Goal: Register for event/course

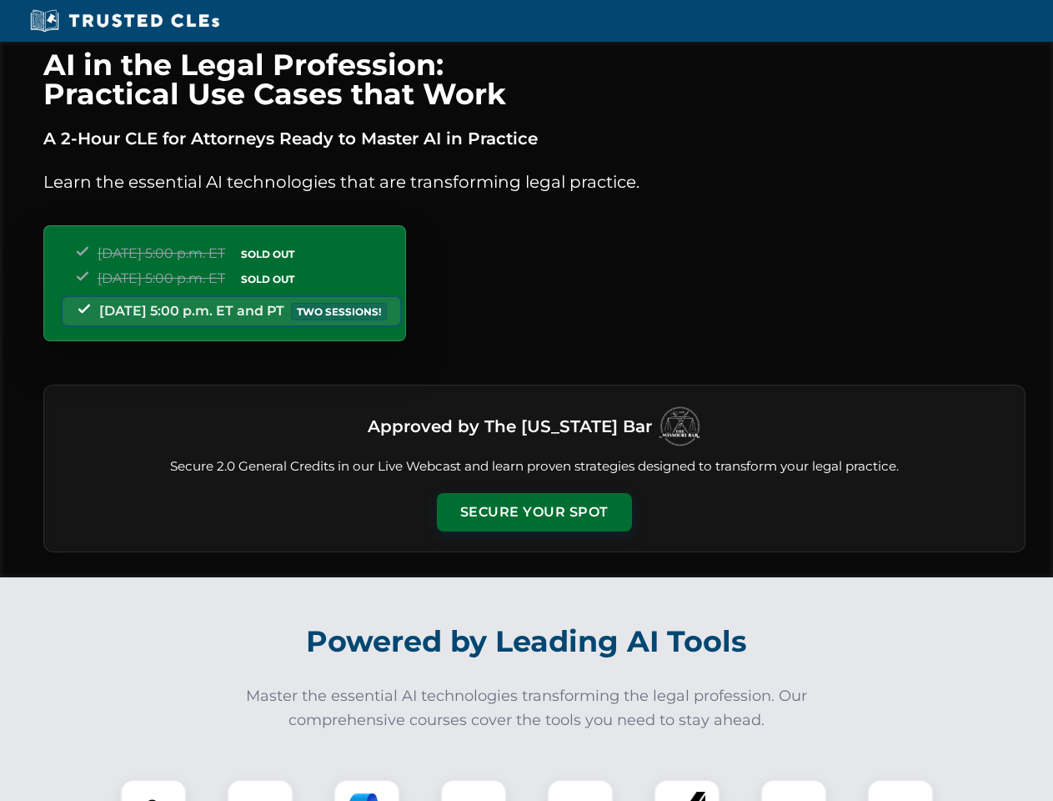
click at [534, 512] on button "Secure Your Spot" at bounding box center [534, 512] width 195 height 38
click at [153, 790] on img at bounding box center [153, 812] width 48 height 48
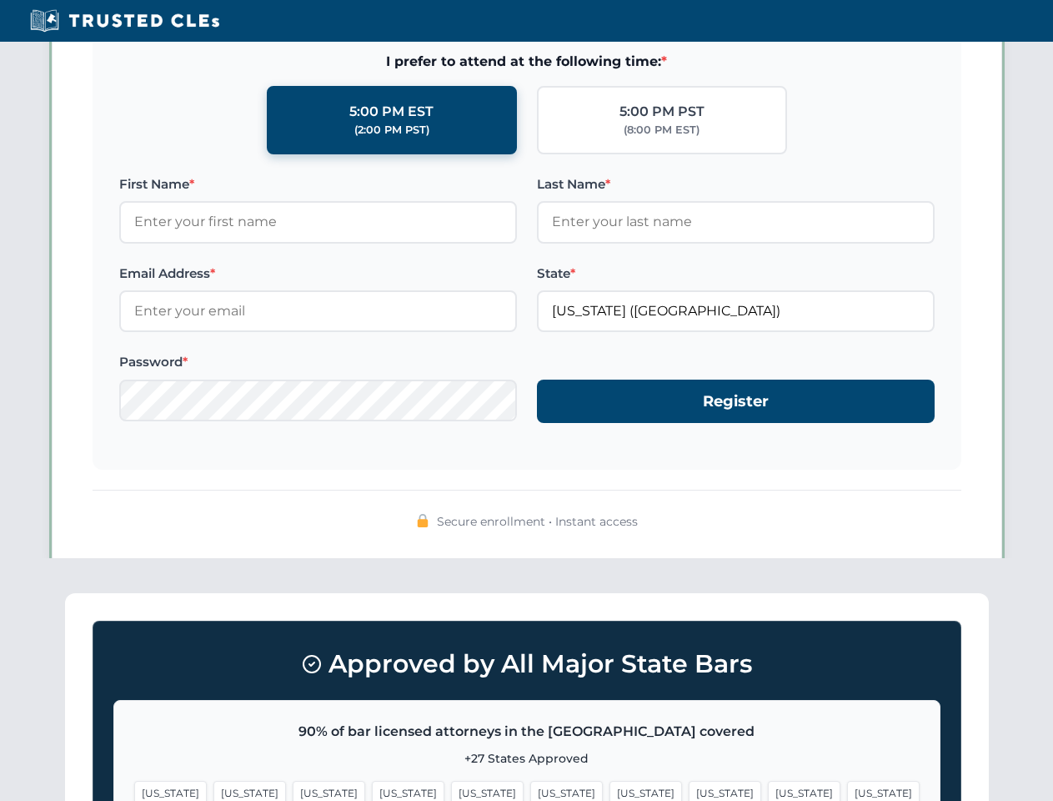
click at [610, 790] on span "[US_STATE]" at bounding box center [646, 793] width 73 height 24
click at [768, 790] on span "[US_STATE]" at bounding box center [804, 793] width 73 height 24
